Goal: Information Seeking & Learning: Understand process/instructions

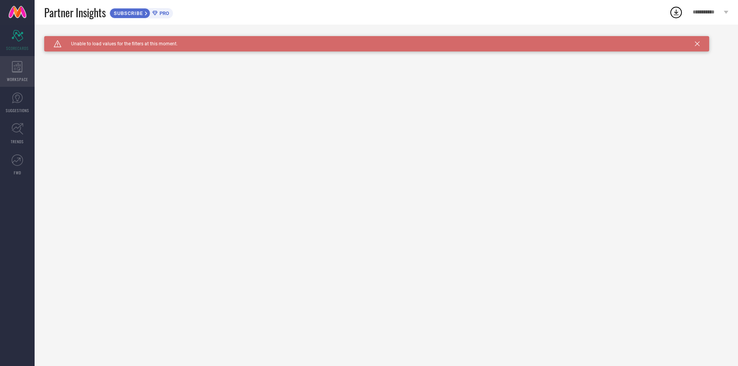
click at [19, 64] on icon at bounding box center [17, 67] width 11 height 12
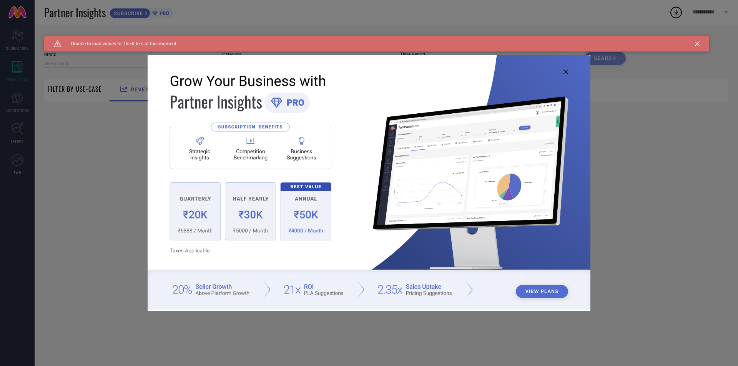
type input "1 STOP FASHION"
type input "All"
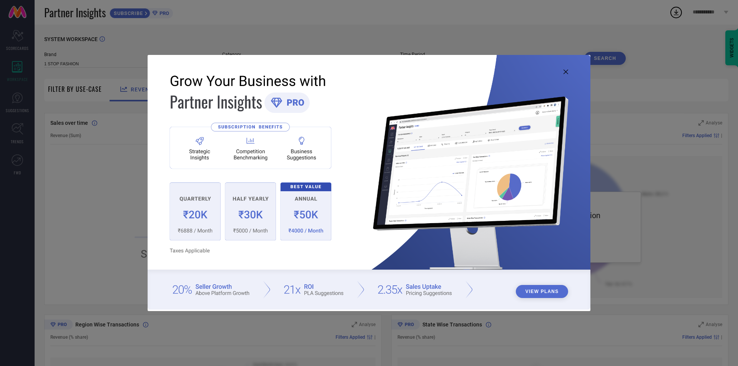
click at [547, 290] on button "View Plans" at bounding box center [542, 291] width 53 height 13
click at [565, 70] on icon at bounding box center [565, 72] width 5 height 5
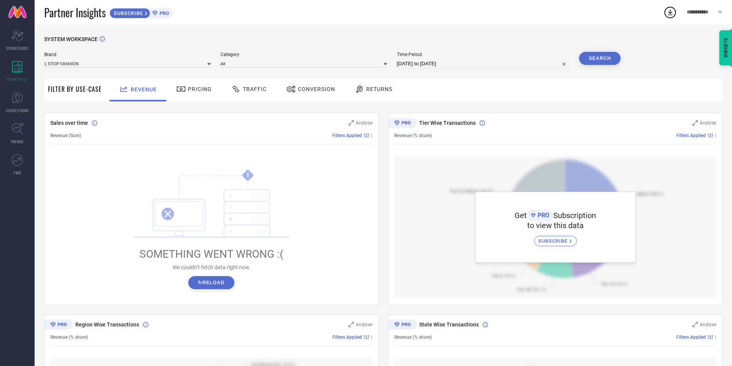
click at [197, 86] on div "Pricing" at bounding box center [194, 89] width 39 height 13
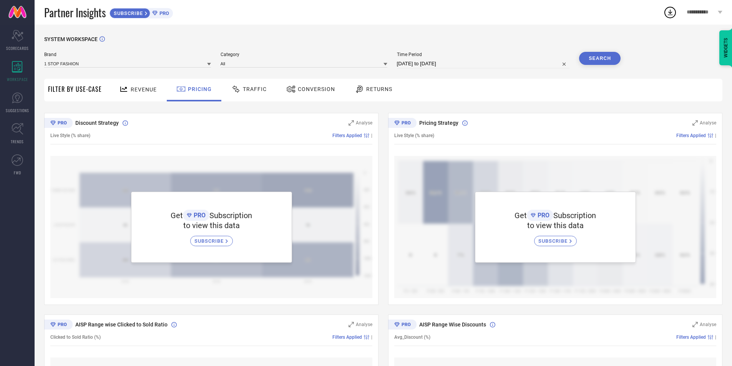
click at [380, 87] on span "Returns" at bounding box center [379, 89] width 26 height 6
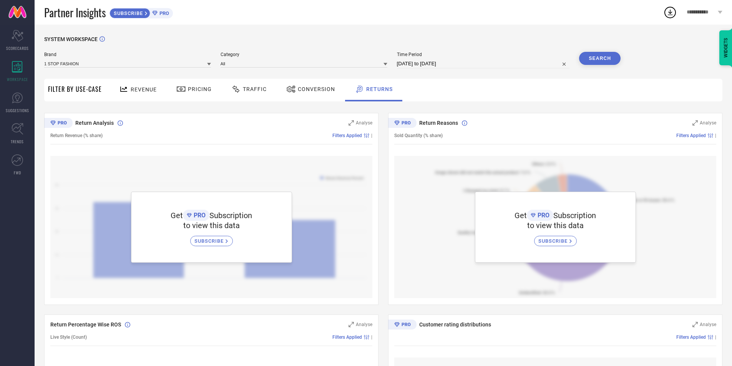
click at [75, 86] on span "Filter By Use-Case" at bounding box center [75, 89] width 54 height 9
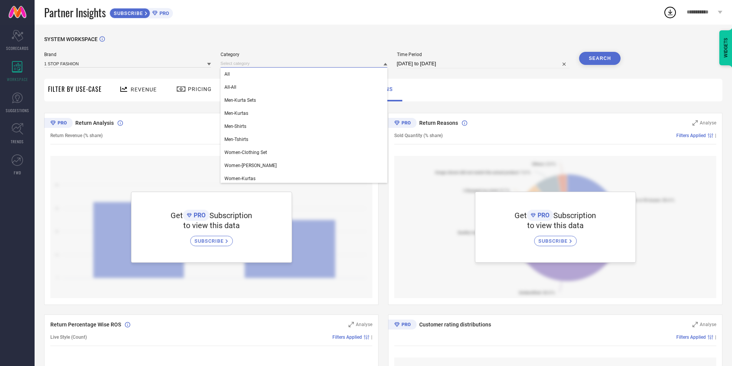
click at [381, 63] on input at bounding box center [304, 64] width 167 height 8
click at [381, 49] on div "SYSTEM WORKSPACE" at bounding box center [383, 44] width 678 height 16
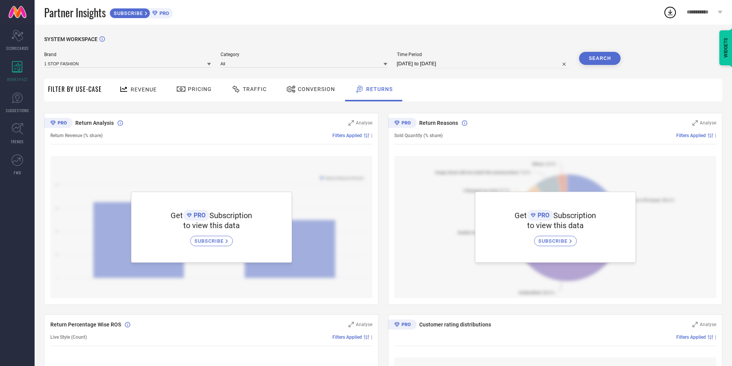
click at [88, 90] on span "Filter By Use-Case" at bounding box center [75, 89] width 54 height 9
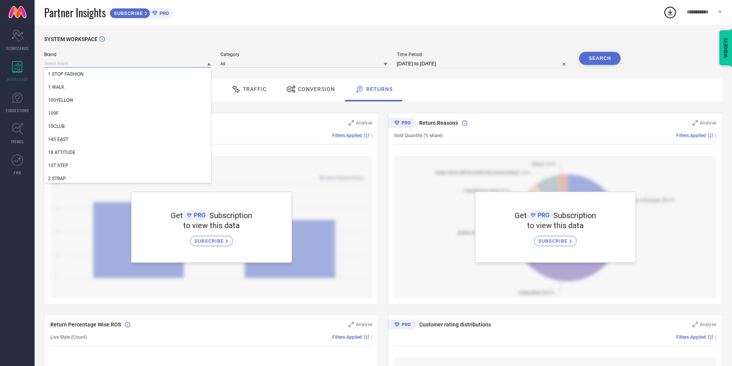
click at [186, 63] on input at bounding box center [127, 64] width 167 height 8
click at [183, 28] on div "SYSTEM WORKSPACE Brand 1 STOP FASHION 1 WALK 100YELLOW 109F 10CLUB 145 EAST 18 …" at bounding box center [384, 373] width 698 height 696
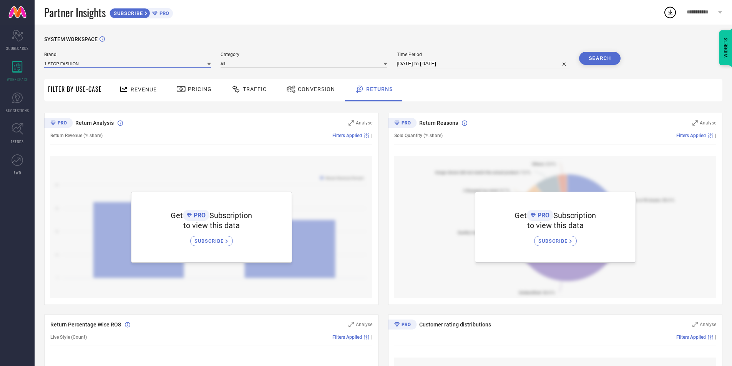
click at [173, 62] on input at bounding box center [127, 64] width 167 height 8
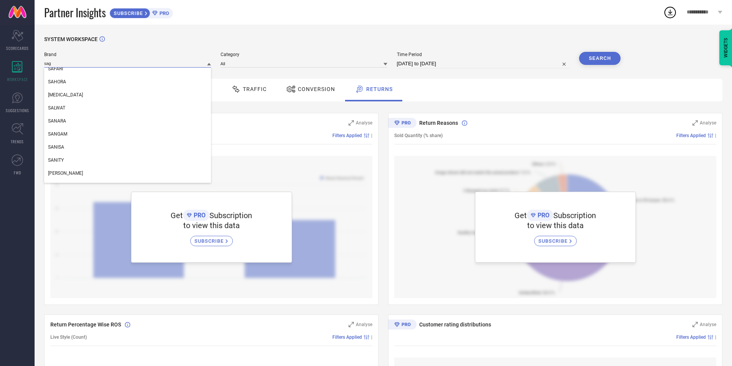
scroll to position [0, 0]
type input "sagar impex"
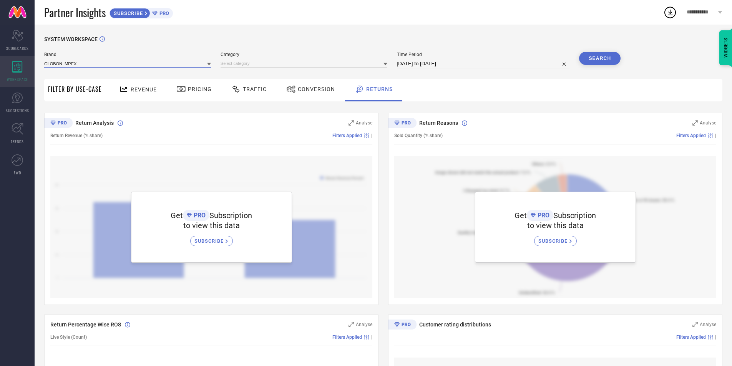
drag, startPoint x: 87, startPoint y: 65, endPoint x: 0, endPoint y: 66, distance: 87.3
click at [0, 66] on div "Scorecard SCORECARDS WORKSPACE SUGGESTIONS TRENDS FWD SYSTEM WORKSPACE Brand GL…" at bounding box center [366, 373] width 732 height 696
click at [108, 65] on input at bounding box center [127, 64] width 167 height 8
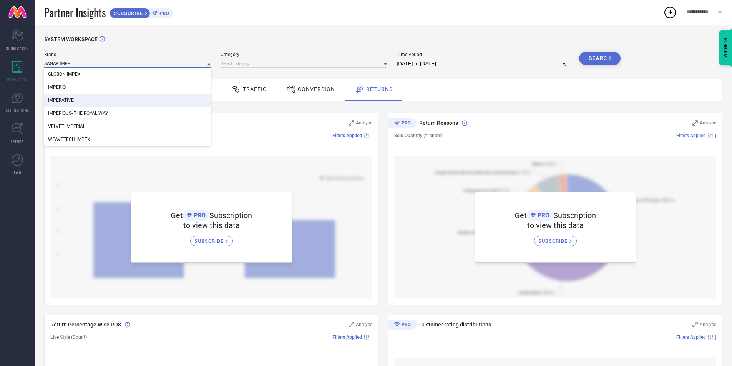
type input "SAGAR IMPE"
click at [188, 37] on div "SYSTEM WORKSPACE" at bounding box center [383, 44] width 678 height 16
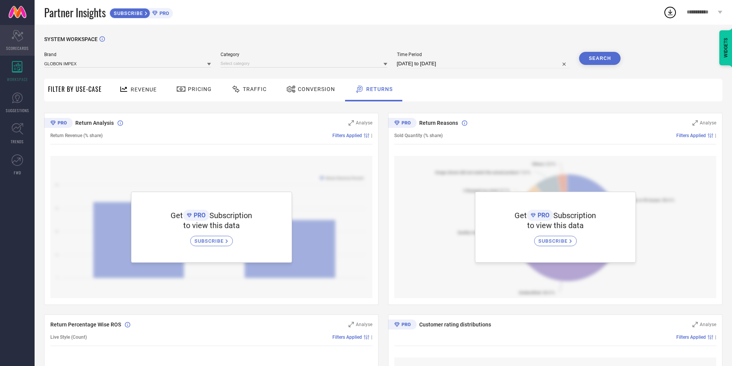
click at [17, 39] on icon at bounding box center [18, 36] width 12 height 12
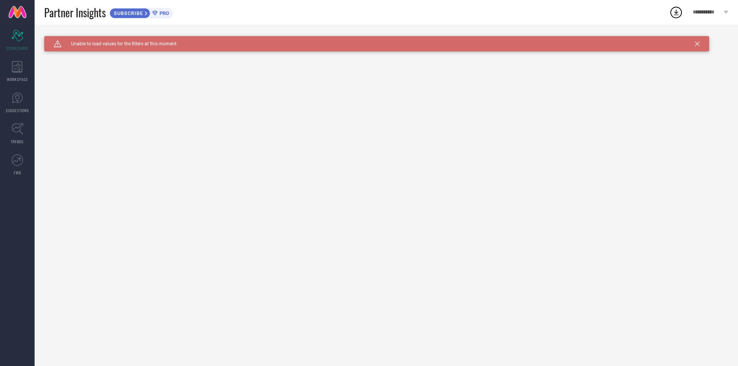
click at [131, 12] on span "SUBSCRIBE" at bounding box center [127, 13] width 35 height 6
click at [698, 43] on icon at bounding box center [697, 44] width 5 height 5
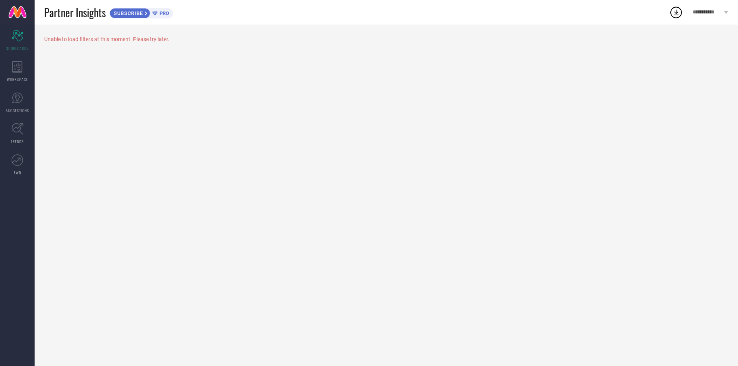
click at [163, 12] on span "PRO" at bounding box center [164, 13] width 12 height 6
click at [17, 133] on icon at bounding box center [18, 129] width 12 height 12
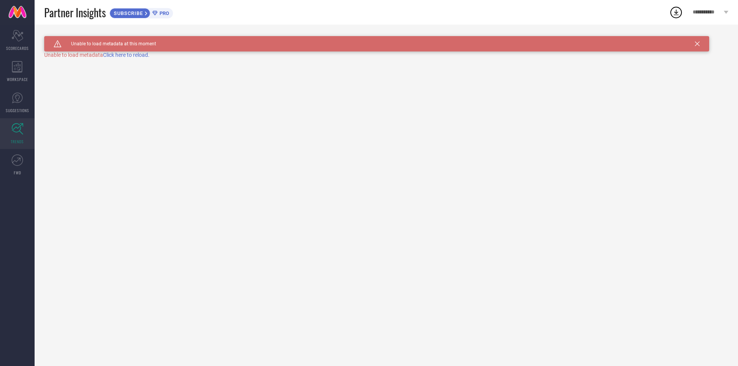
click at [136, 54] on span "Click here to reload." at bounding box center [126, 55] width 47 height 6
click at [23, 161] on link "FWD" at bounding box center [17, 165] width 35 height 31
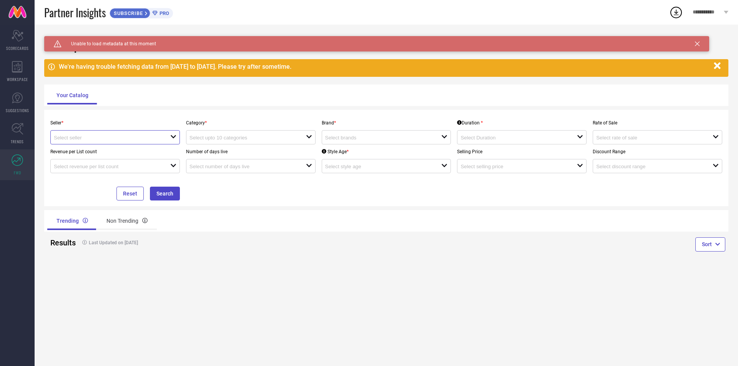
click at [146, 139] on input at bounding box center [106, 138] width 105 height 6
click at [113, 155] on li "Myntra ( MINT_1 )" at bounding box center [115, 152] width 129 height 14
type input "Myntra ( MINT_1 )"
click at [267, 136] on input at bounding box center [241, 138] width 105 height 6
drag, startPoint x: 274, startPoint y: 137, endPoint x: 317, endPoint y: 137, distance: 42.7
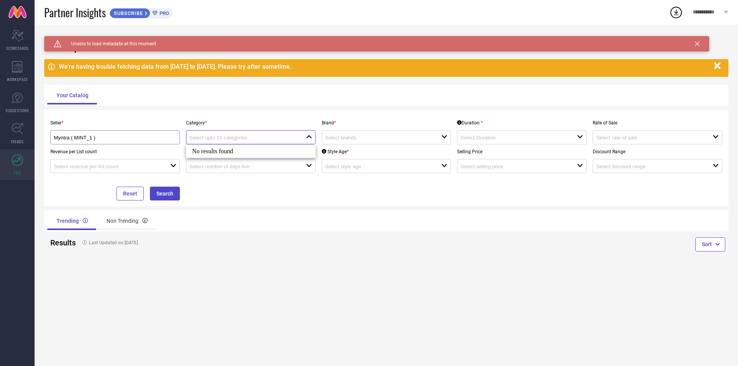
click at [279, 137] on input at bounding box center [241, 138] width 105 height 6
click at [382, 136] on input at bounding box center [377, 138] width 105 height 6
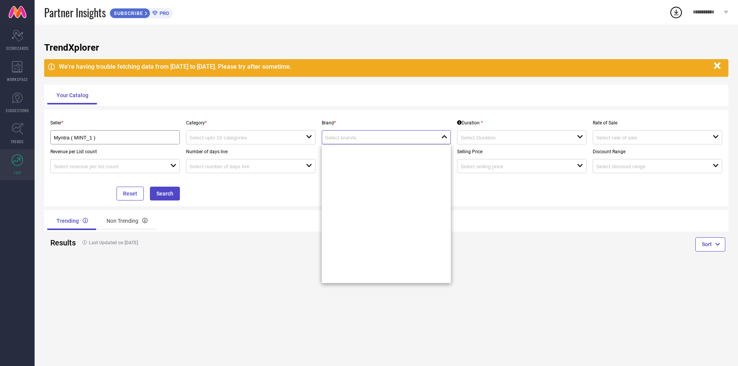
scroll to position [86107, 0]
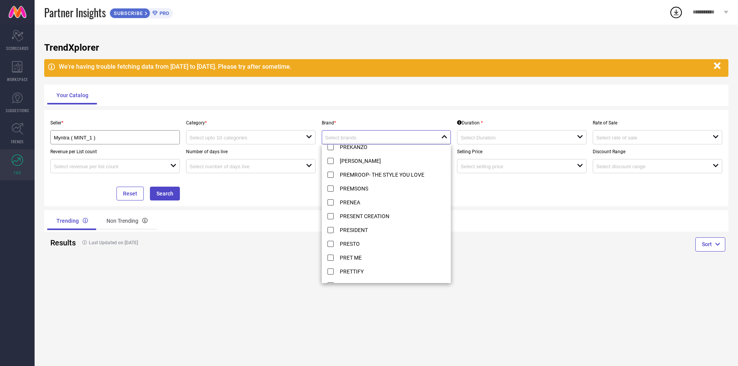
click at [376, 140] on input at bounding box center [377, 138] width 105 height 6
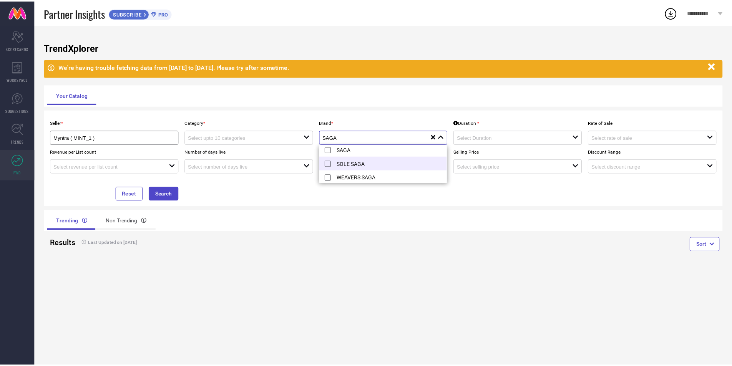
scroll to position [3, 0]
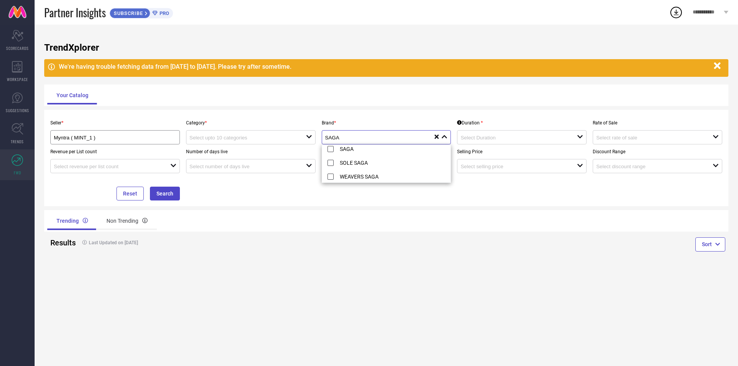
type input "SAGA"
click at [443, 259] on div "Sort" at bounding box center [557, 246] width 342 height 28
click at [127, 219] on div "Non Trending" at bounding box center [127, 221] width 60 height 18
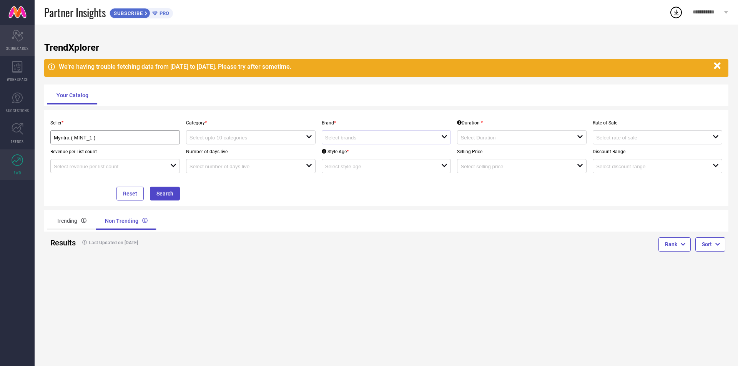
click at [15, 33] on icon at bounding box center [18, 36] width 12 height 12
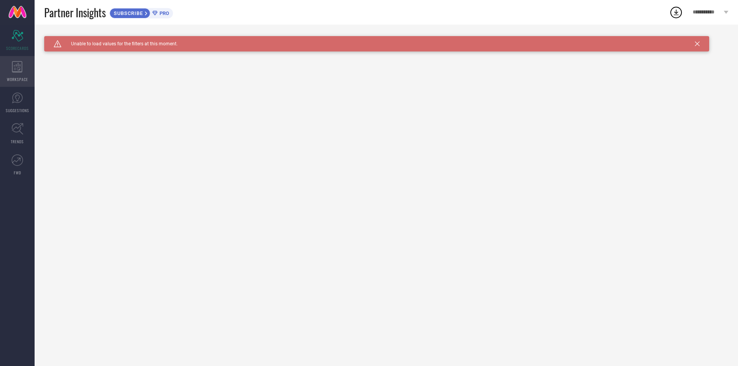
click at [15, 65] on icon at bounding box center [17, 67] width 11 height 12
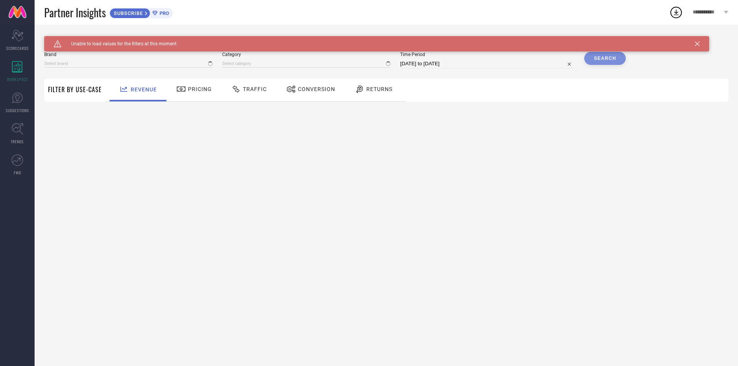
type input "1 STOP FASHION"
type input "All"
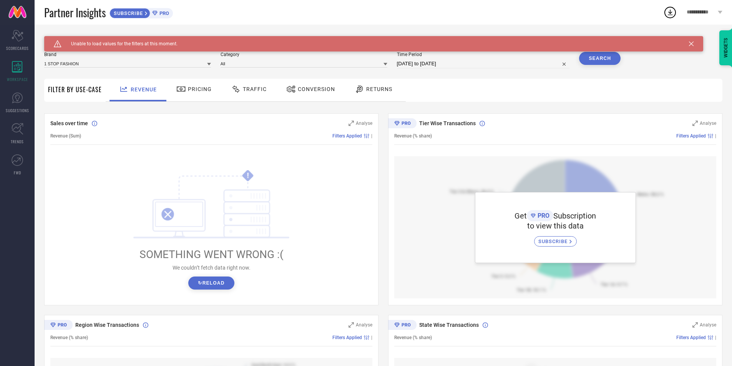
click at [693, 42] on icon at bounding box center [691, 44] width 5 height 5
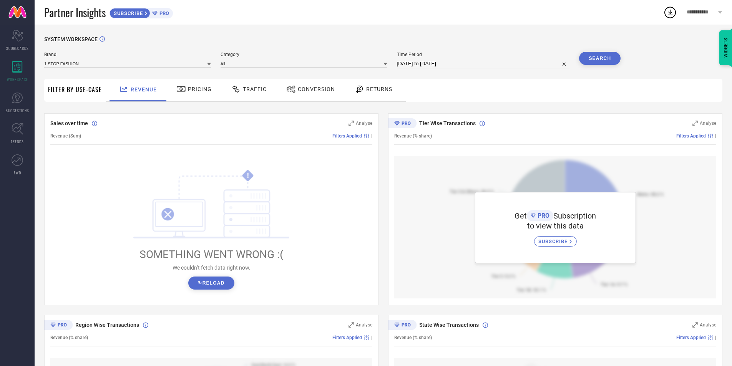
click at [209, 284] on button "↻ Reload" at bounding box center [211, 283] width 46 height 13
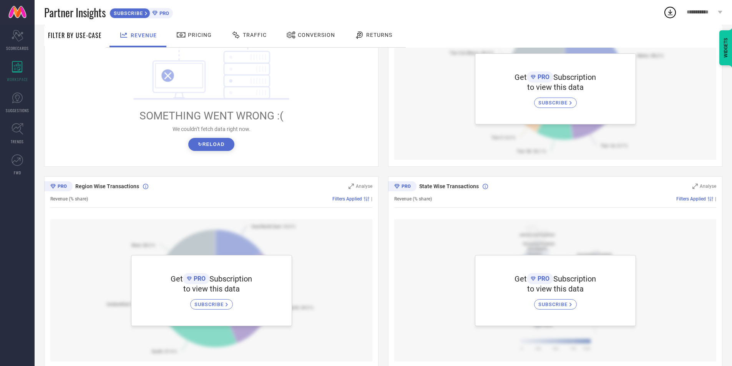
scroll to position [153, 0]
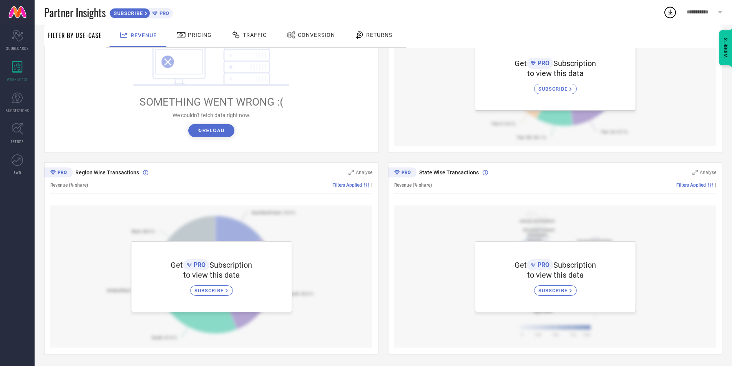
click at [208, 291] on span "SUBSCRIBE" at bounding box center [209, 291] width 31 height 6
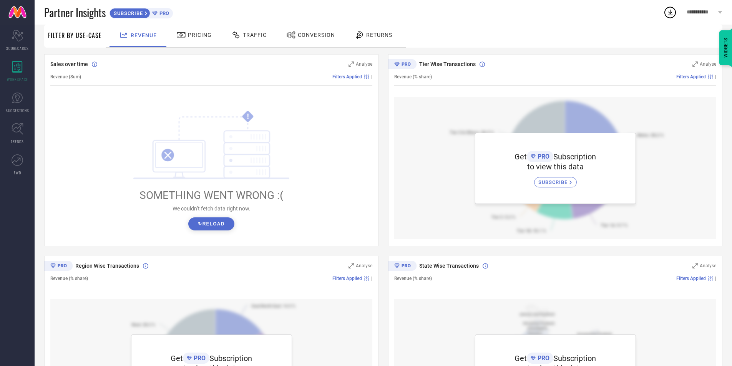
scroll to position [0, 0]
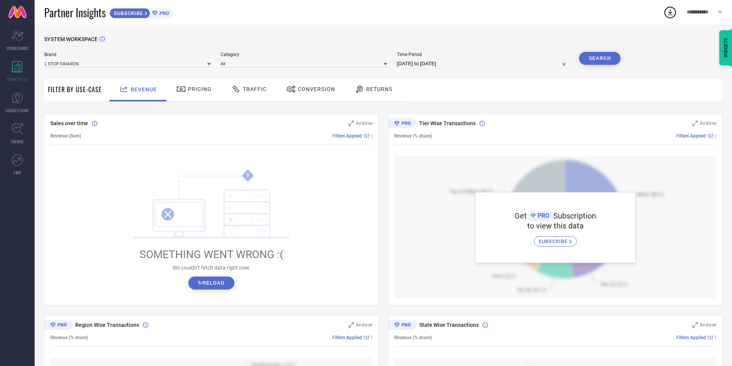
click at [701, 13] on span "**********" at bounding box center [701, 12] width 29 height 7
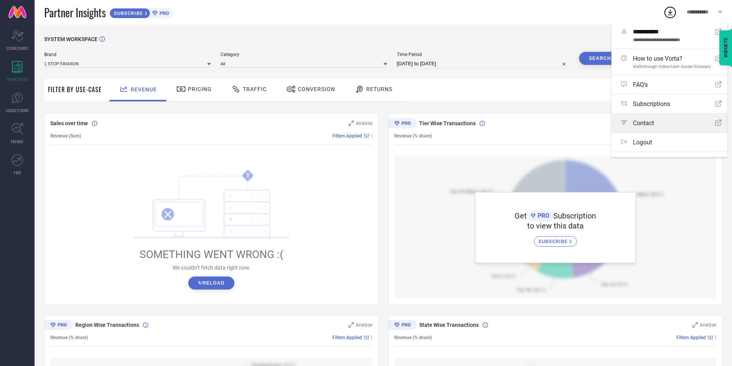
click at [654, 123] on span "Contact" at bounding box center [643, 123] width 21 height 7
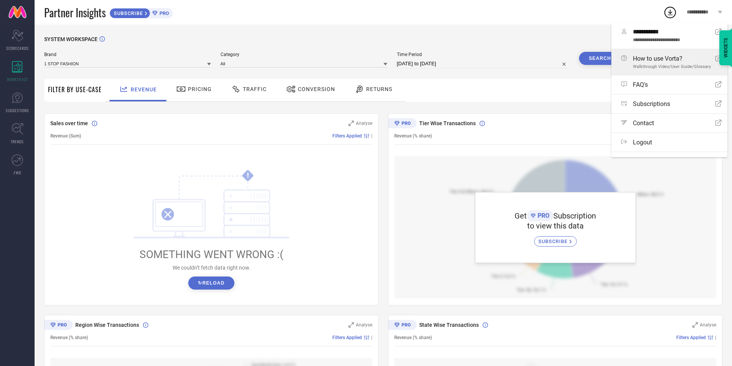
click at [662, 54] on link "How to use Vorta? Walkthrough Video/User Guide/Glossary Open Icon" at bounding box center [670, 62] width 116 height 26
